Goal: Navigation & Orientation: Go to known website

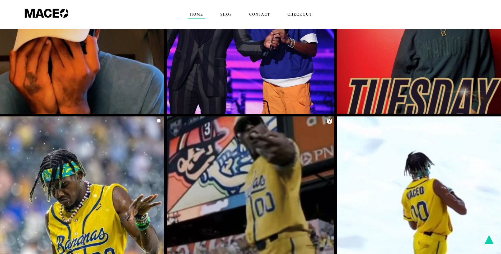
scroll to position [1443, 0]
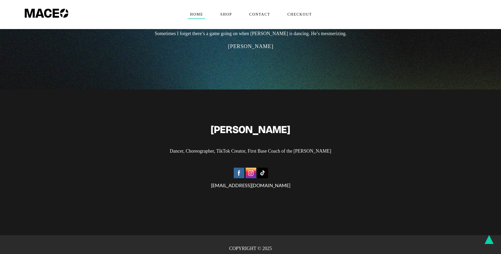
click at [253, 168] on img at bounding box center [251, 173] width 11 height 11
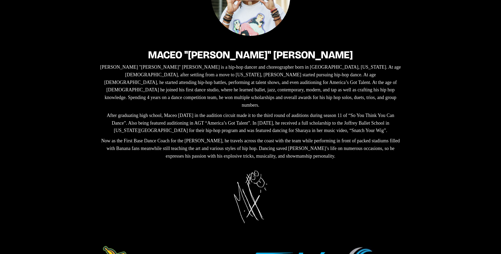
scroll to position [0, 0]
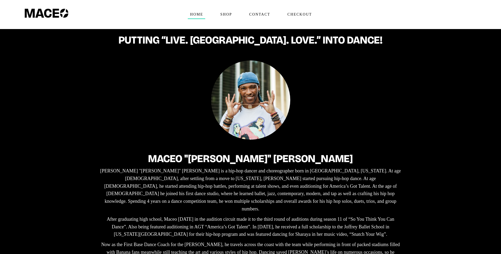
click at [59, 13] on img at bounding box center [46, 10] width 49 height 20
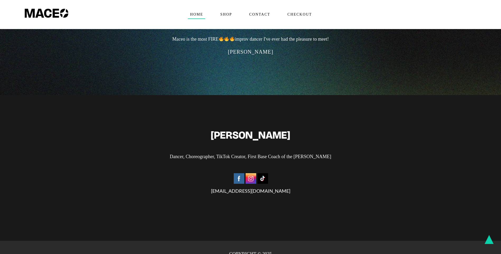
scroll to position [1443, 0]
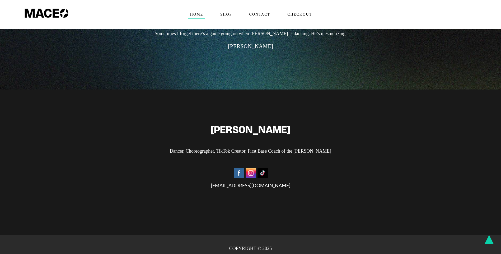
click at [252, 168] on img at bounding box center [251, 173] width 11 height 11
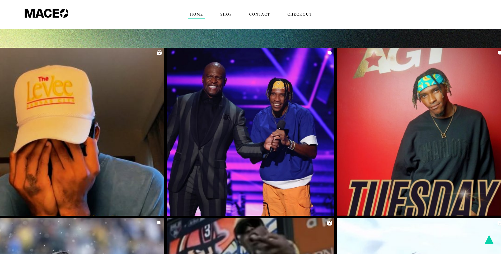
scroll to position [300, 0]
